Goal: Find specific page/section: Find specific page/section

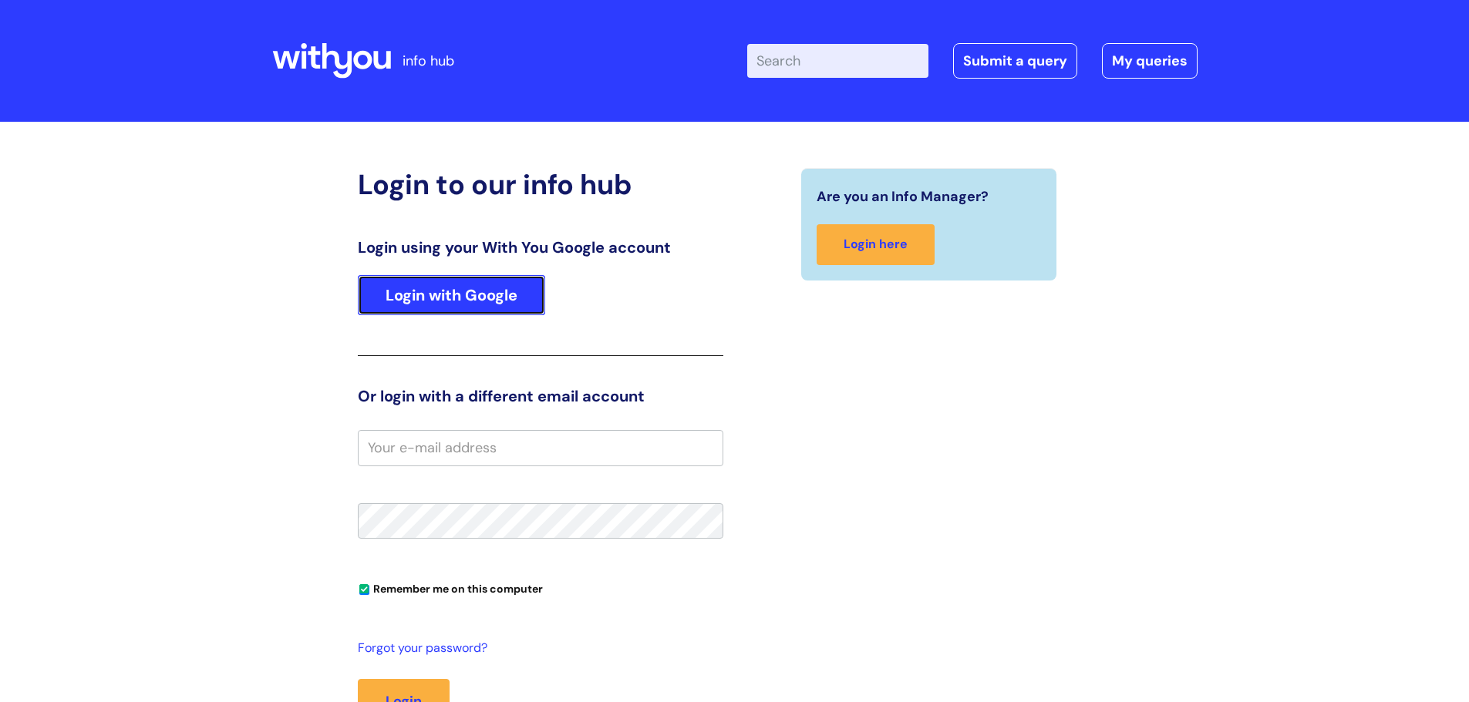
drag, startPoint x: 0, startPoint y: 0, endPoint x: 450, endPoint y: 296, distance: 538.3
click at [450, 296] on link "Login with Google" at bounding box center [451, 295] width 187 height 40
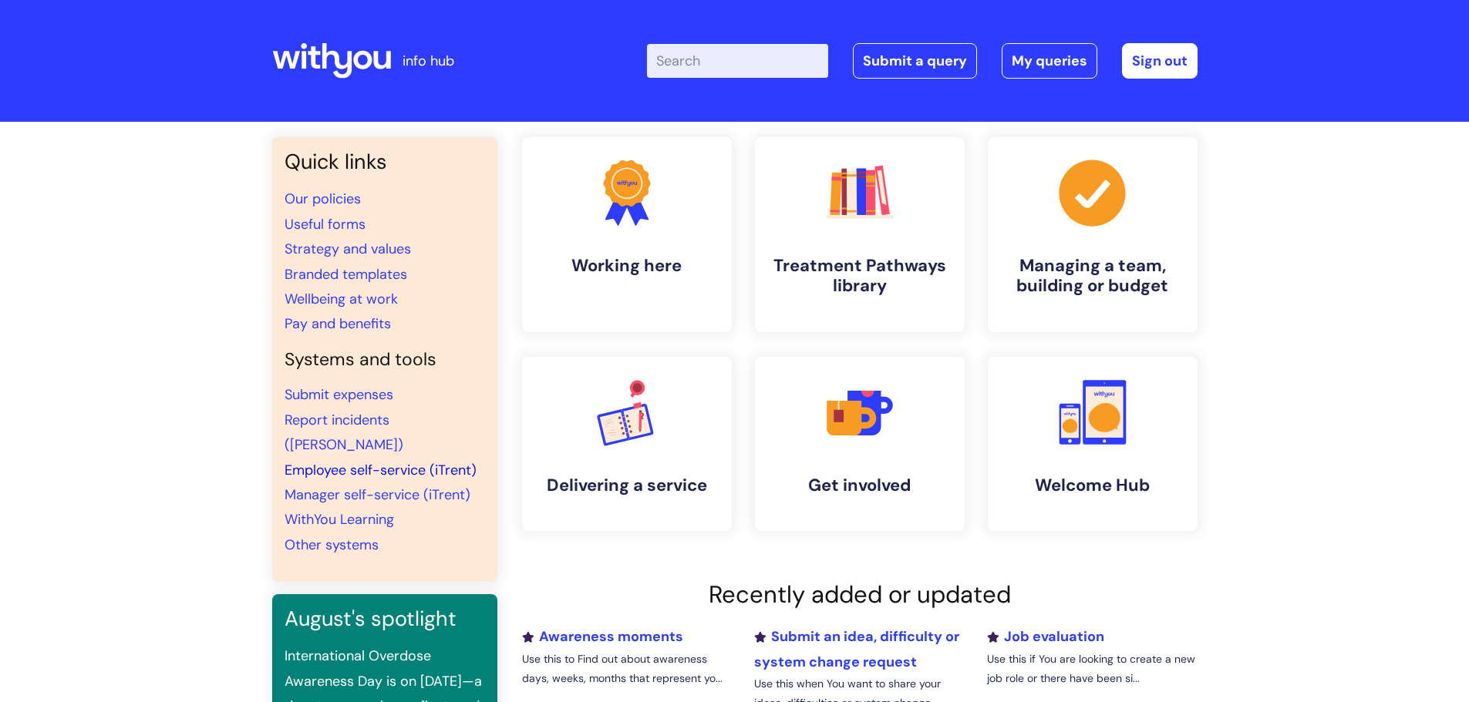
click at [339, 461] on link "Employee self-service (iTrent)" at bounding box center [381, 470] width 192 height 19
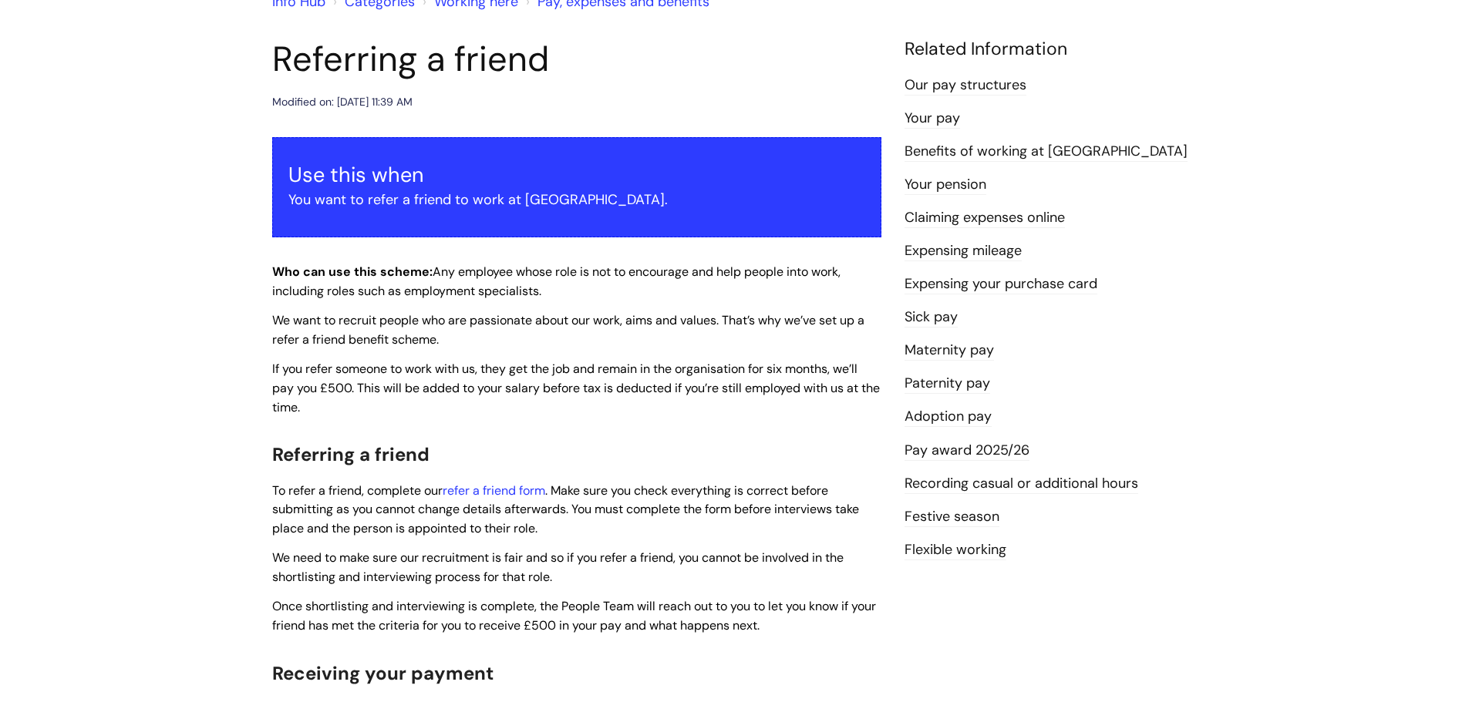
scroll to position [231, 0]
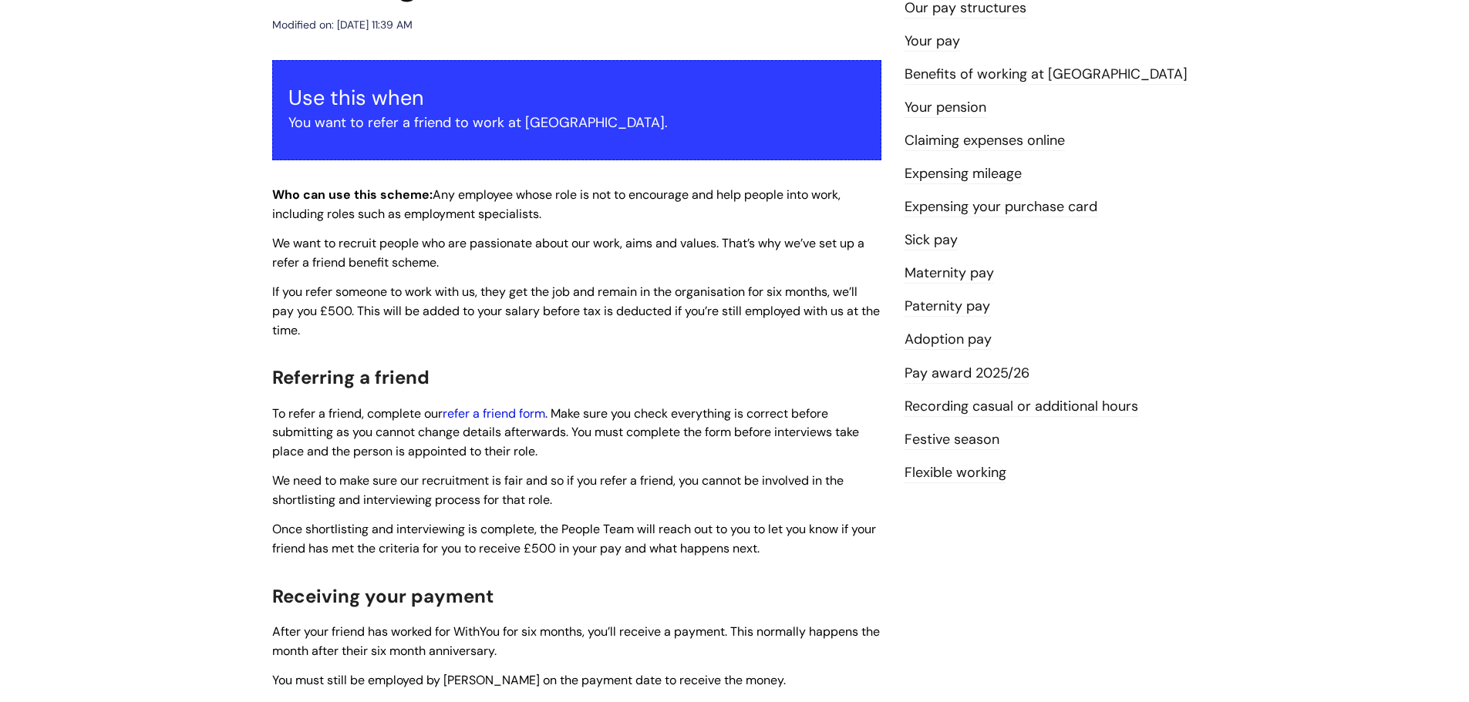
click at [495, 413] on link "refer a friend form" at bounding box center [494, 414] width 103 height 16
